Goal: Transaction & Acquisition: Obtain resource

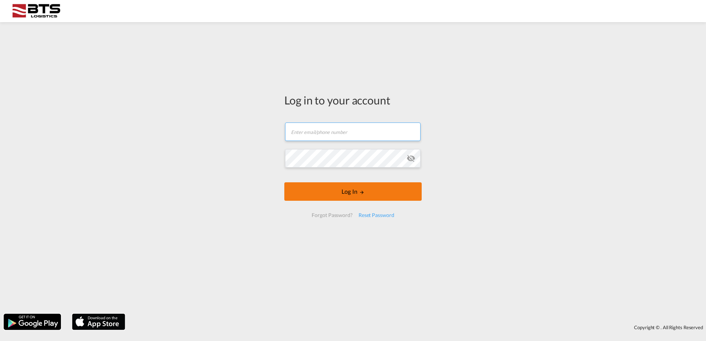
type input "[DOMAIN_NAME][EMAIL_ADDRESS][DOMAIN_NAME]"
click at [331, 195] on button "Log In" at bounding box center [352, 192] width 137 height 18
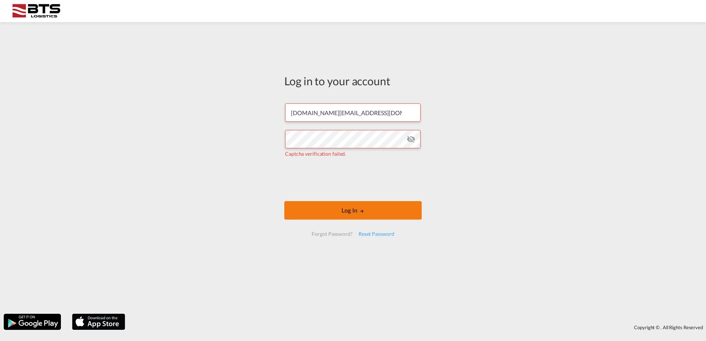
click at [324, 208] on button "Log In" at bounding box center [352, 210] width 137 height 18
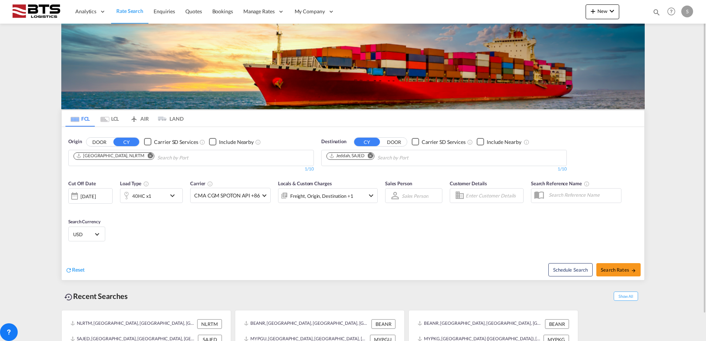
click at [148, 156] on md-icon "Remove" at bounding box center [151, 156] width 6 height 6
click at [122, 155] on body "Analytics Reports Dashboard Rate Search Enquiries Quotes Bookings" at bounding box center [353, 170] width 706 height 341
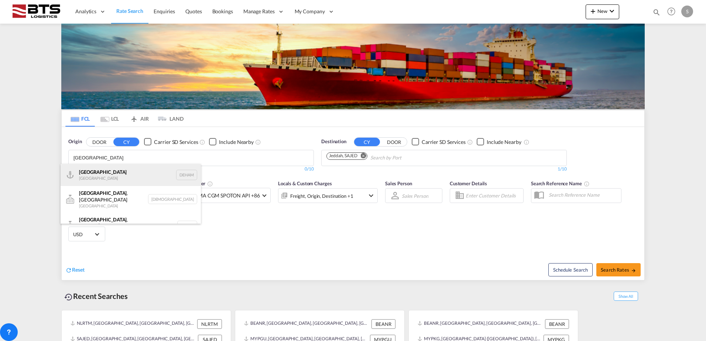
type input "hamburg"
click at [119, 173] on div "Hamburg Germany DEHAM" at bounding box center [131, 175] width 140 height 22
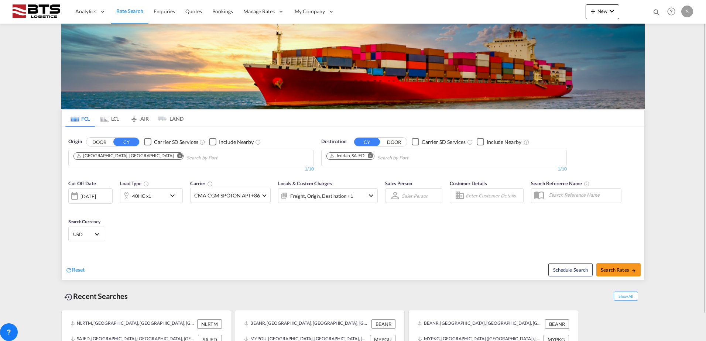
click at [372, 156] on md-icon "Remove" at bounding box center [371, 156] width 6 height 6
click at [363, 160] on input "Chips input." at bounding box center [362, 158] width 70 height 12
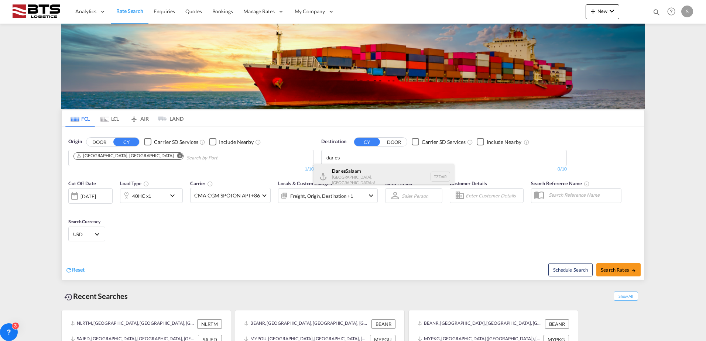
type input "dar es"
click at [364, 170] on div "Dar es Salaam Tanzania, United Republic of TZDAR" at bounding box center [384, 176] width 140 height 25
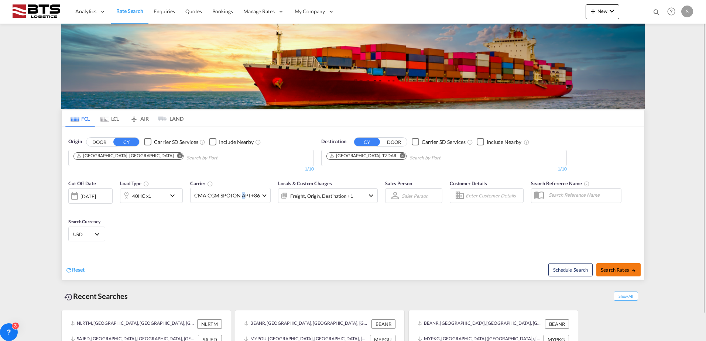
click at [614, 266] on button "Search Rates" at bounding box center [619, 269] width 44 height 13
type input "DEHAM to TZDAR / 20 Aug 2025"
